Goal: Information Seeking & Learning: Check status

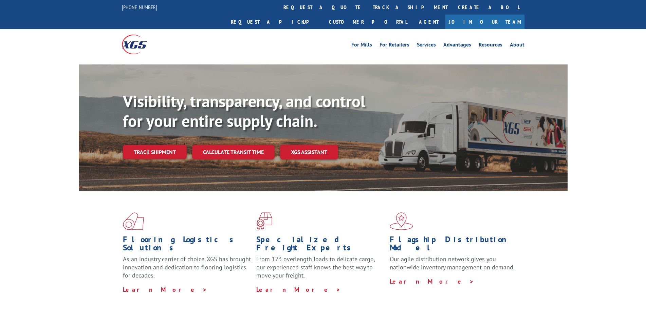
click at [368, 10] on link "track a shipment" at bounding box center [410, 7] width 85 height 15
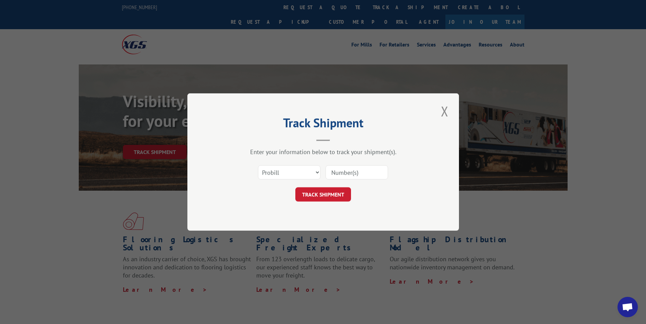
paste input "17545859"
type input "17545859"
click at [326, 201] on button "TRACK SHIPMENT" at bounding box center [323, 194] width 56 height 14
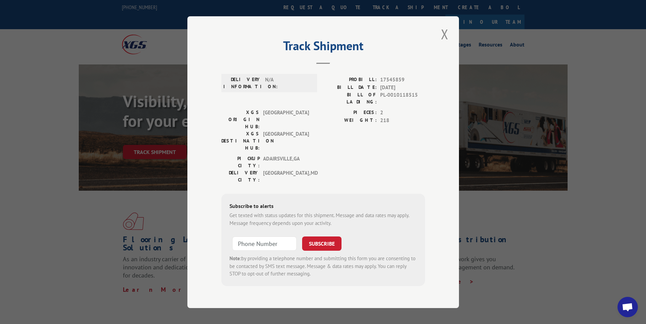
drag, startPoint x: 264, startPoint y: 114, endPoint x: 410, endPoint y: 253, distance: 201.8
click at [410, 253] on div "DELIVERY INFORMATION: N/A PROBILL: 17545859 BILL DATE: [DATE] BILL OF LADING: P…" at bounding box center [323, 188] width 204 height 234
click at [416, 155] on div "PICKUP CITY: [GEOGRAPHIC_DATA] , [GEOGRAPHIC_DATA] [GEOGRAPHIC_DATA]: [GEOGRAPH…" at bounding box center [323, 171] width 204 height 32
type input "+1 (___) ___-____"
click at [275, 237] on input "+1 (___) ___-____" at bounding box center [264, 244] width 65 height 14
